Goal: Find specific page/section: Find specific page/section

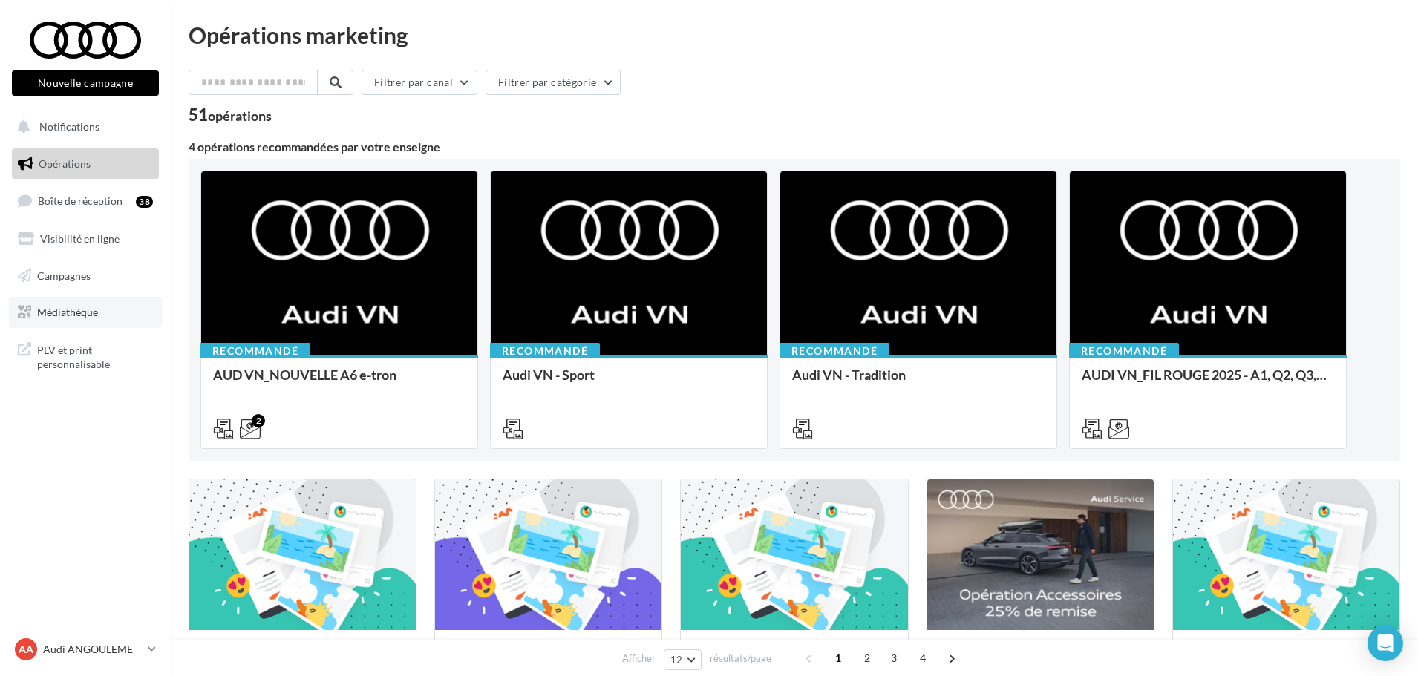
click at [37, 319] on link "Médiathèque" at bounding box center [85, 312] width 153 height 31
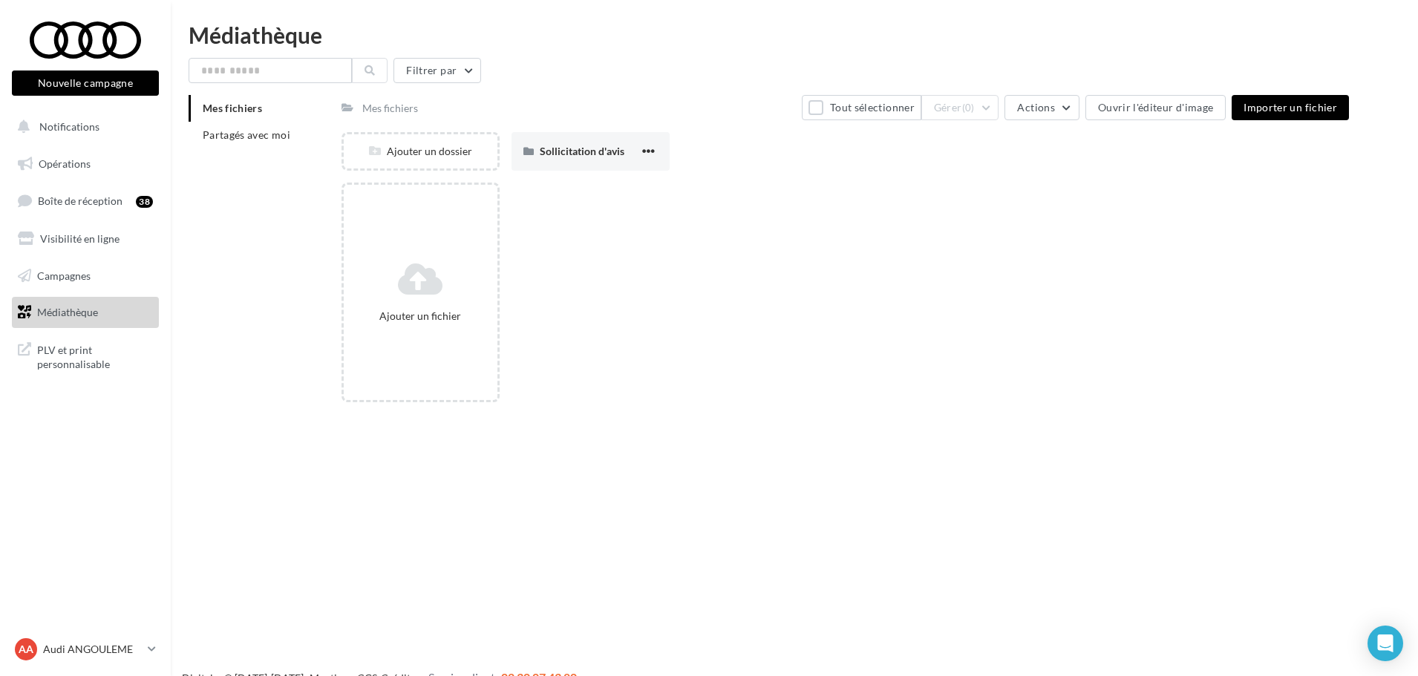
click at [235, 148] on div "Mes fichiers Partagés avec moi" at bounding box center [265, 127] width 153 height 65
click at [241, 134] on span "Partagés avec moi" at bounding box center [247, 134] width 88 height 13
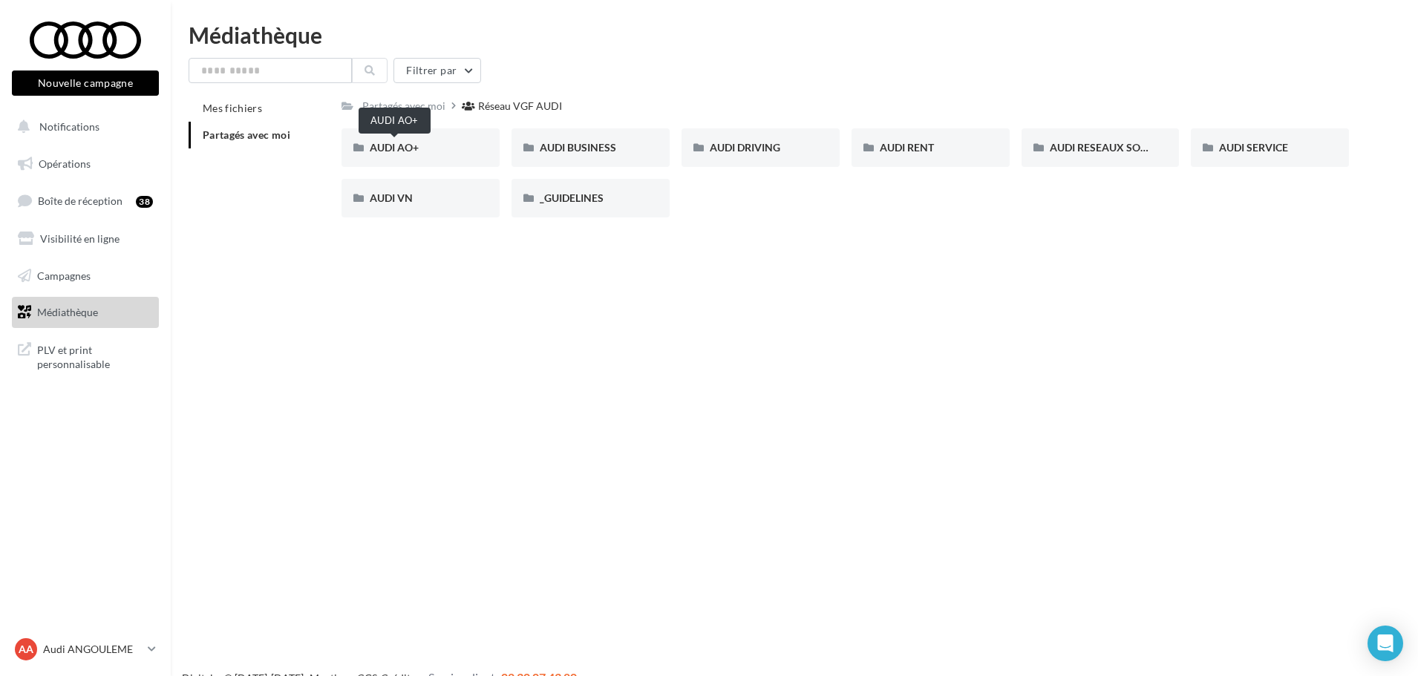
click at [410, 152] on span "AUDI AO+" at bounding box center [394, 147] width 49 height 13
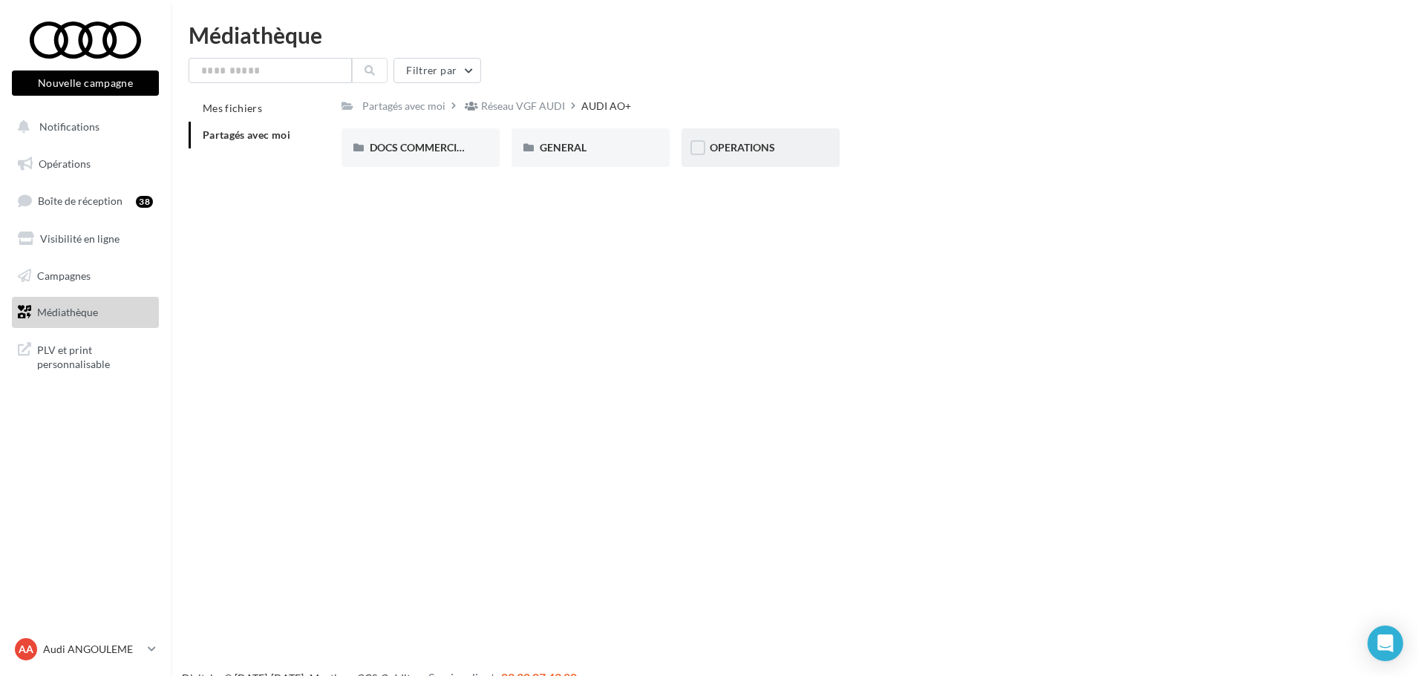
click at [719, 134] on div "OPERATIONS" at bounding box center [760, 147] width 158 height 39
click at [102, 360] on span "PLV et print personnalisable" at bounding box center [95, 356] width 116 height 32
click at [94, 646] on p "Audi ANGOULEME" at bounding box center [92, 649] width 99 height 15
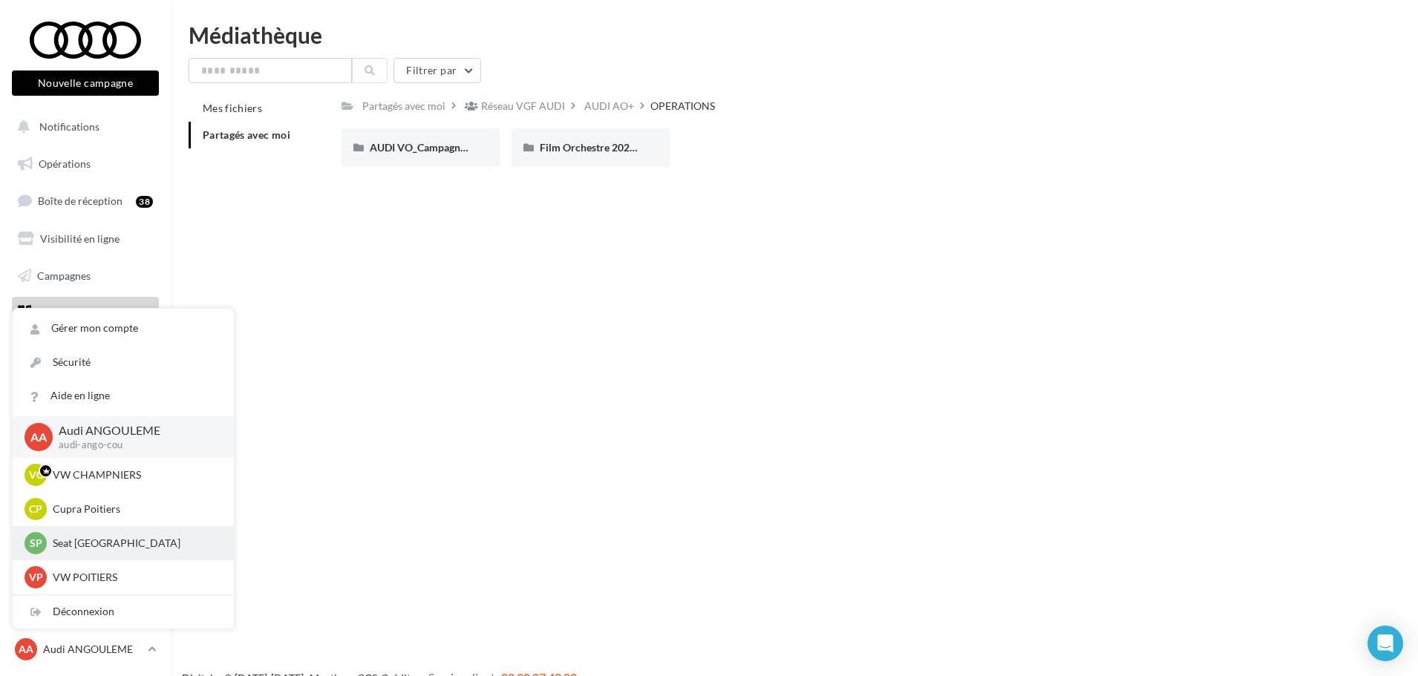
click at [114, 543] on p "Seat [GEOGRAPHIC_DATA]" at bounding box center [134, 543] width 163 height 15
